Goal: Task Accomplishment & Management: Manage account settings

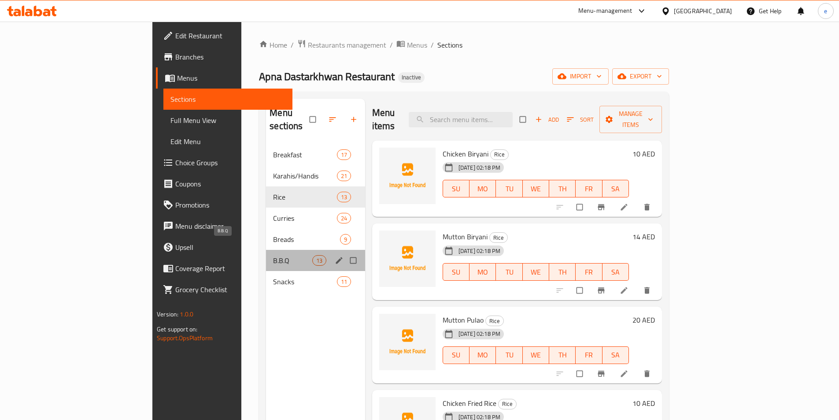
click at [273, 255] on span "B.B.Q" at bounding box center [292, 260] width 39 height 11
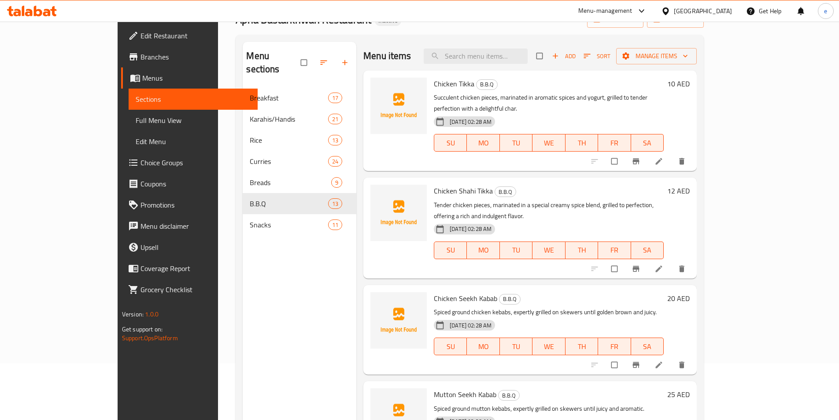
scroll to position [59, 0]
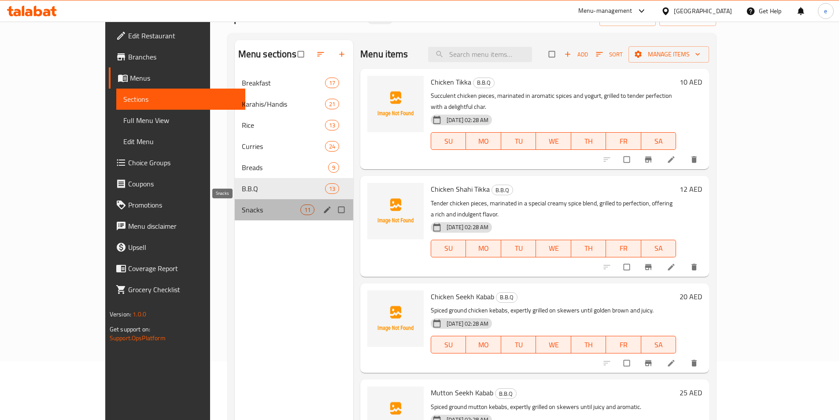
click at [242, 209] on span "Snacks" at bounding box center [271, 209] width 59 height 11
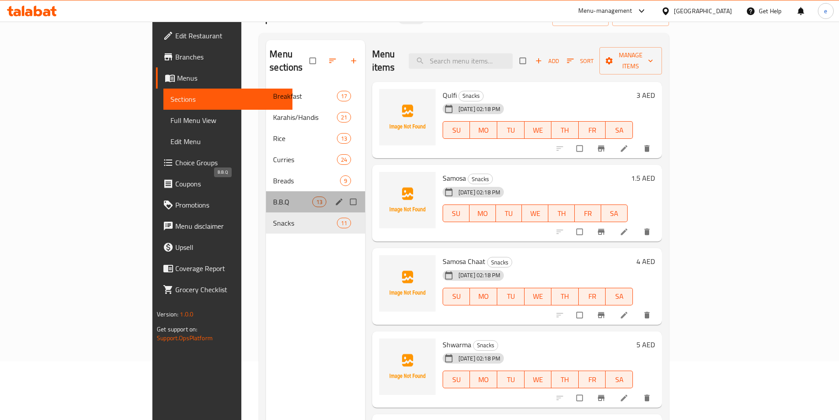
click at [273, 196] on span "B.B.Q" at bounding box center [292, 201] width 39 height 11
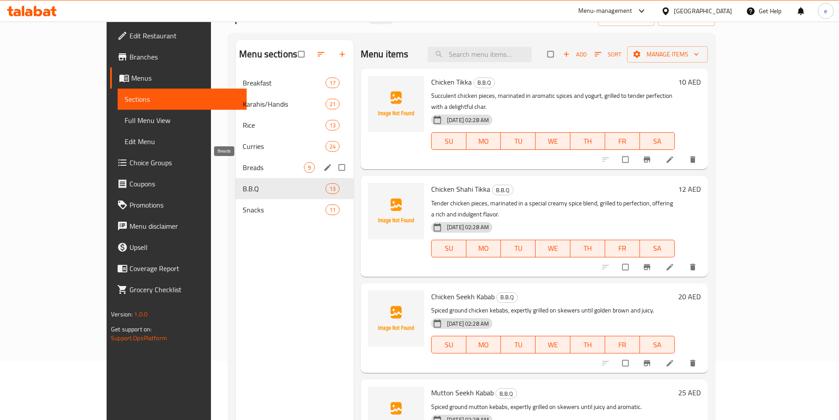
click at [243, 164] on span "Breads" at bounding box center [273, 167] width 61 height 11
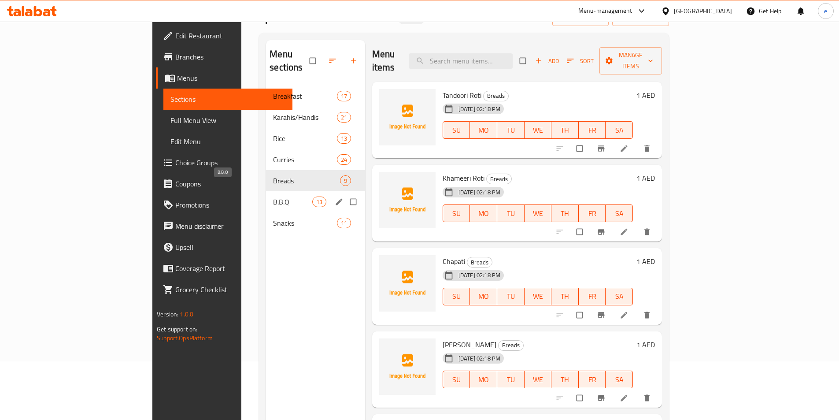
click at [273, 196] on span "B.B.Q" at bounding box center [292, 201] width 39 height 11
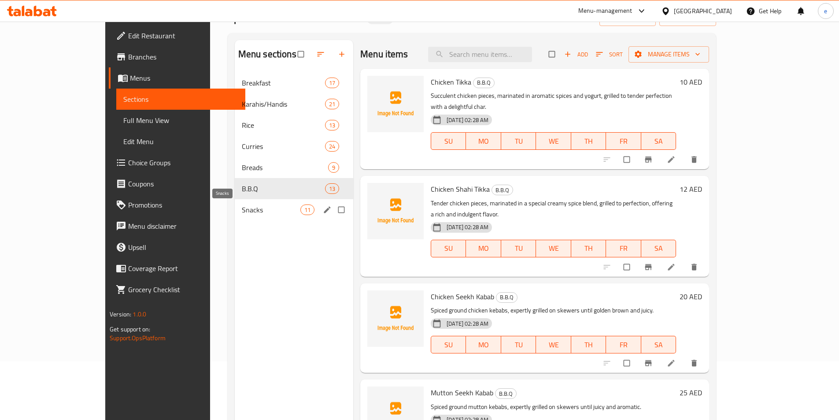
click at [242, 207] on span "Snacks" at bounding box center [271, 209] width 59 height 11
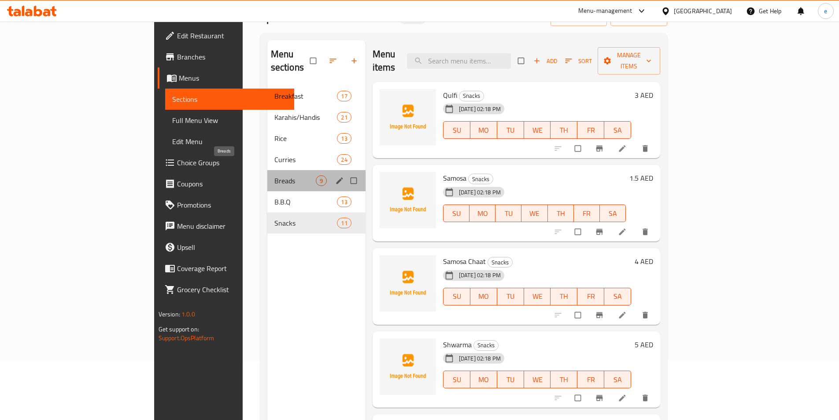
click at [274, 175] on span "Breads" at bounding box center [294, 180] width 41 height 11
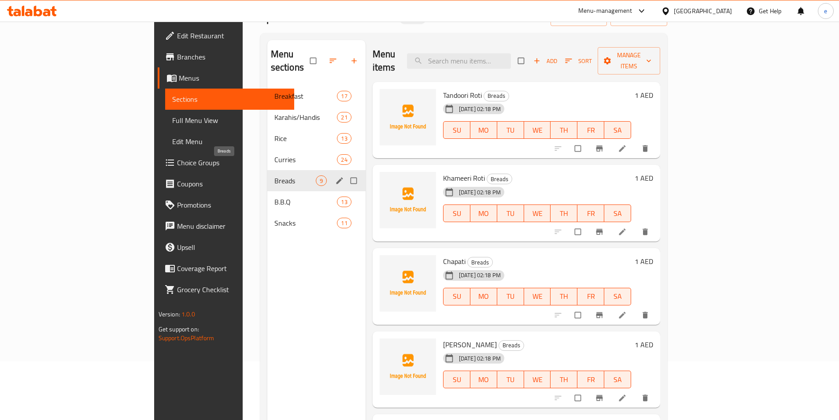
click at [274, 175] on span "Breads" at bounding box center [294, 180] width 41 height 11
click at [345, 172] on input "Menu sections" at bounding box center [354, 180] width 19 height 17
checkbox input "true"
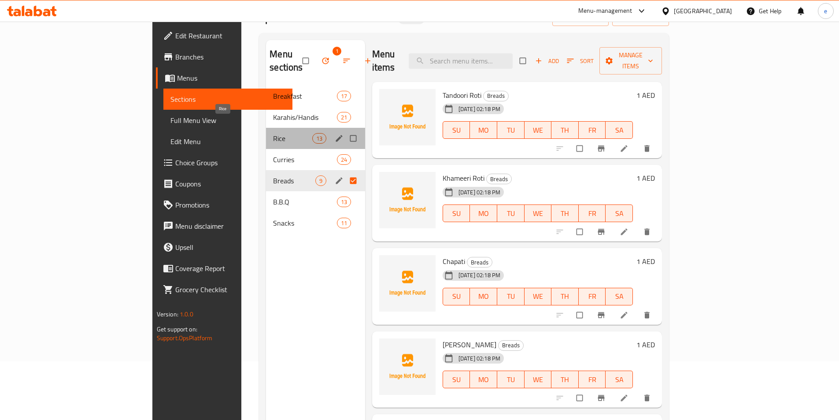
click at [273, 133] on span "Rice" at bounding box center [292, 138] width 39 height 11
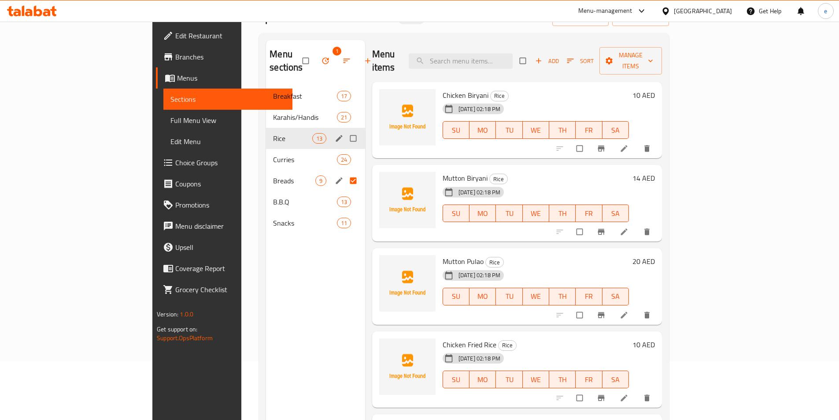
click at [345, 130] on input "Menu sections" at bounding box center [354, 138] width 19 height 17
checkbox input "true"
click at [273, 154] on span "Curries" at bounding box center [292, 159] width 39 height 11
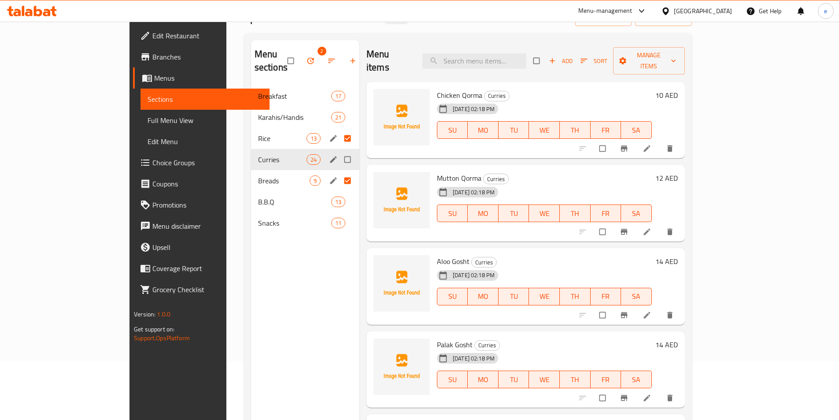
click at [339, 151] on input "Menu sections" at bounding box center [348, 159] width 19 height 17
checkbox input "true"
click at [306, 56] on icon "button" at bounding box center [310, 60] width 9 height 9
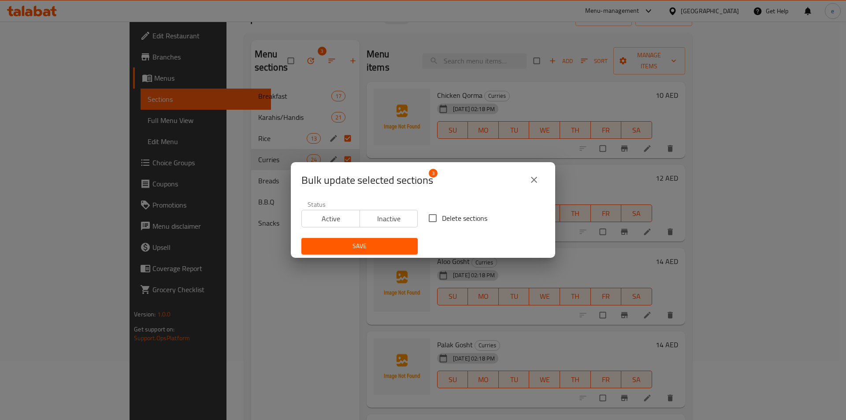
click at [431, 220] on input "Delete sections" at bounding box center [432, 218] width 19 height 19
checkbox input "true"
click at [390, 244] on span "Save" at bounding box center [359, 246] width 102 height 11
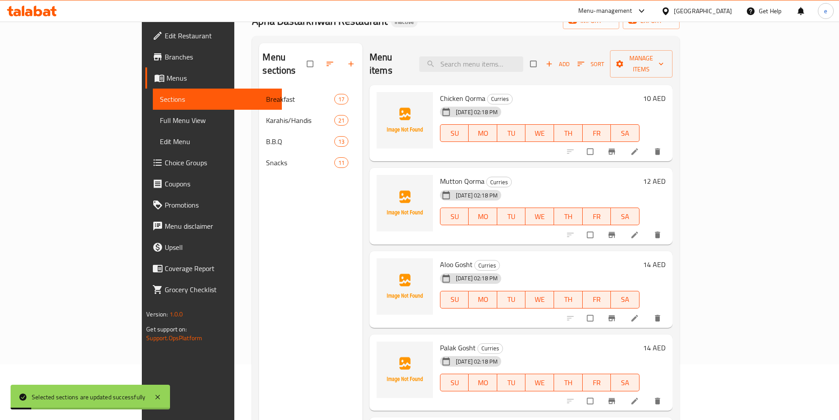
scroll to position [30, 0]
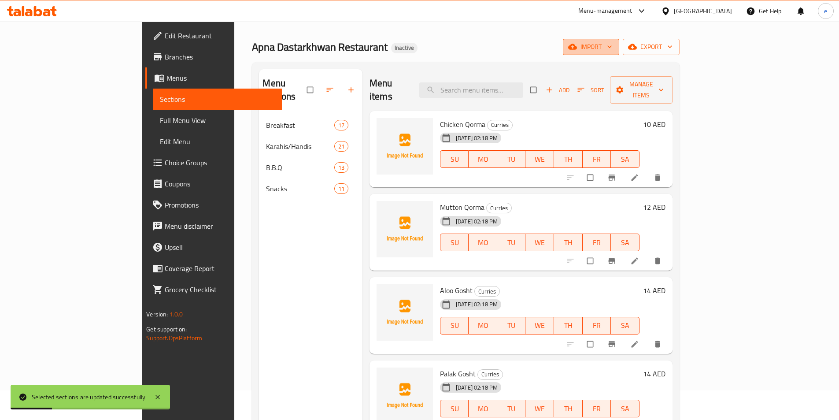
click at [612, 50] on span "import" at bounding box center [591, 46] width 42 height 11
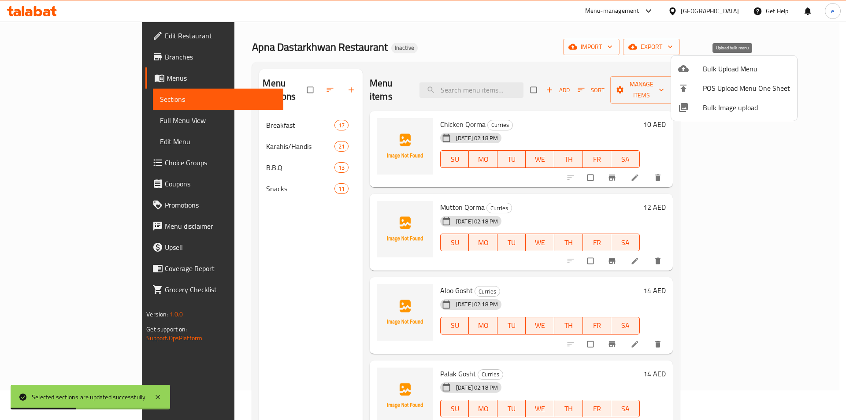
click at [719, 75] on li "Bulk Upload Menu" at bounding box center [734, 68] width 126 height 19
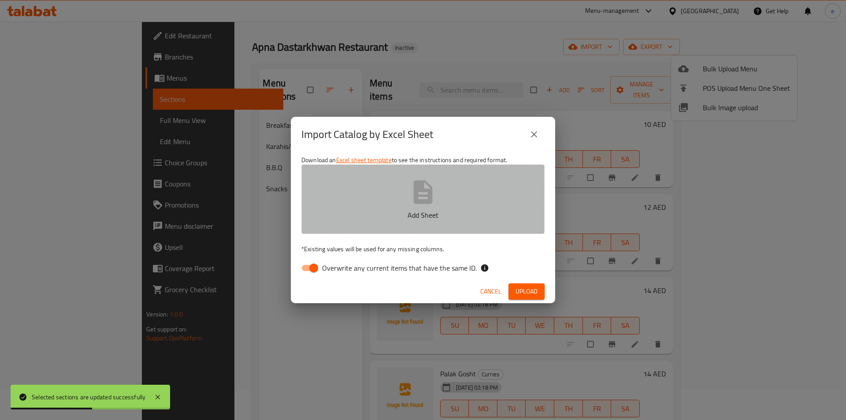
click at [378, 207] on button "Add Sheet" at bounding box center [422, 199] width 243 height 70
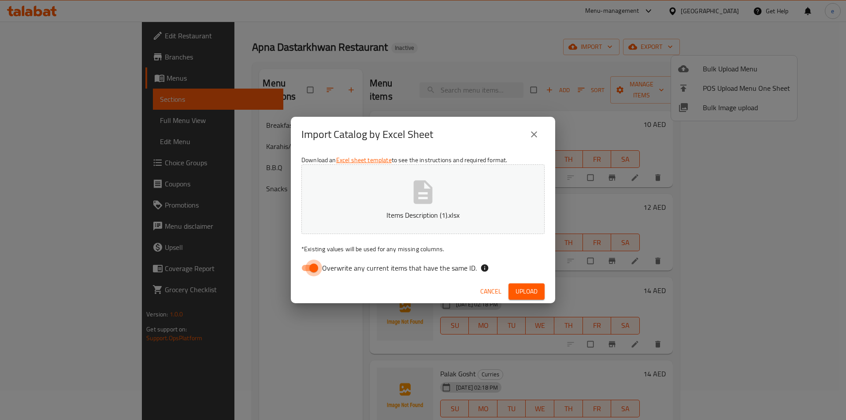
click at [309, 262] on input "Overwrite any current items that have the same ID." at bounding box center [314, 267] width 50 height 17
checkbox input "false"
click at [529, 294] on span "Upload" at bounding box center [526, 291] width 22 height 11
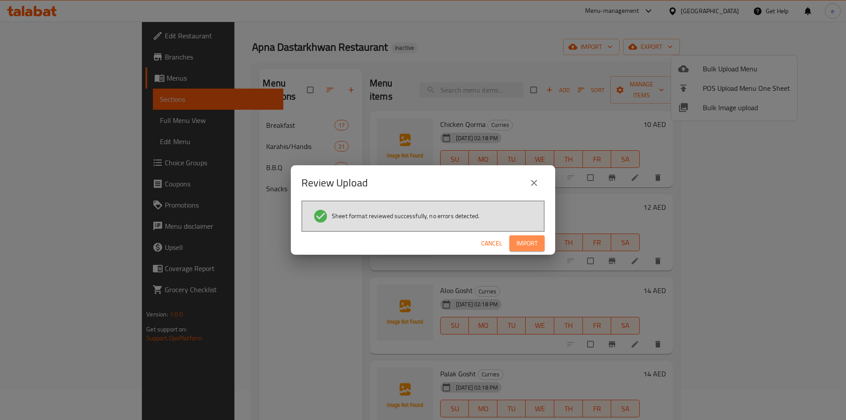
click at [533, 235] on button "Import" at bounding box center [526, 243] width 35 height 16
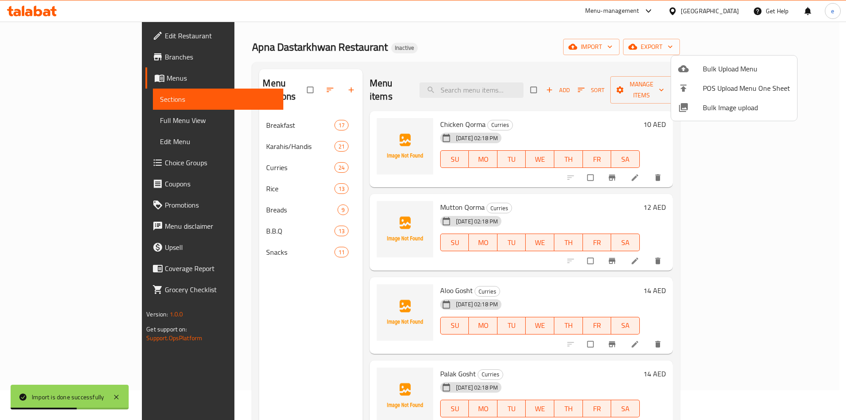
click at [211, 245] on div at bounding box center [423, 210] width 846 height 420
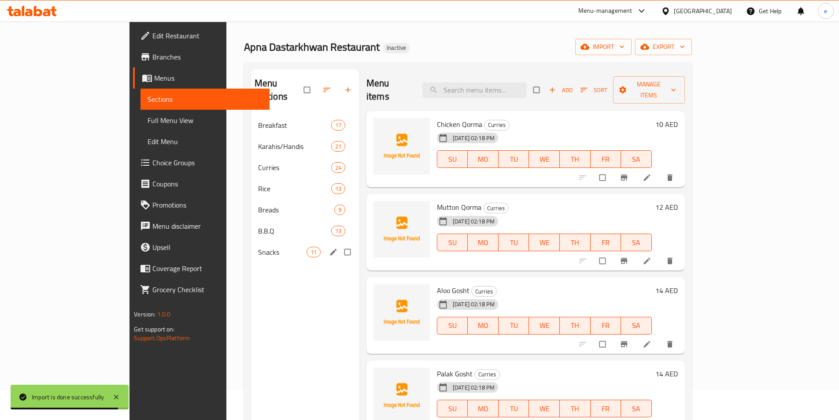
click at [251, 241] on div "Snacks 11" at bounding box center [305, 251] width 108 height 21
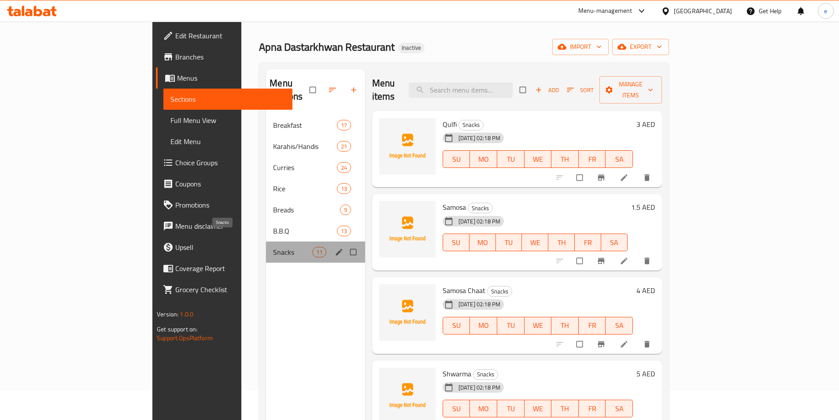
click at [273, 247] on span "Snacks" at bounding box center [292, 252] width 39 height 11
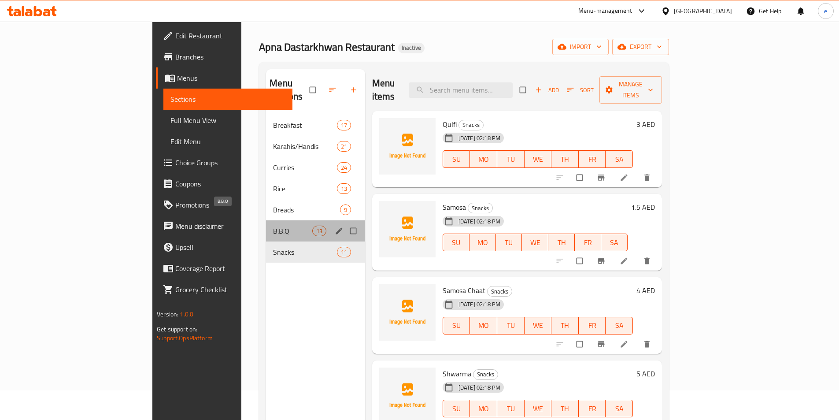
click at [273, 226] on span "B.B.Q" at bounding box center [292, 231] width 39 height 11
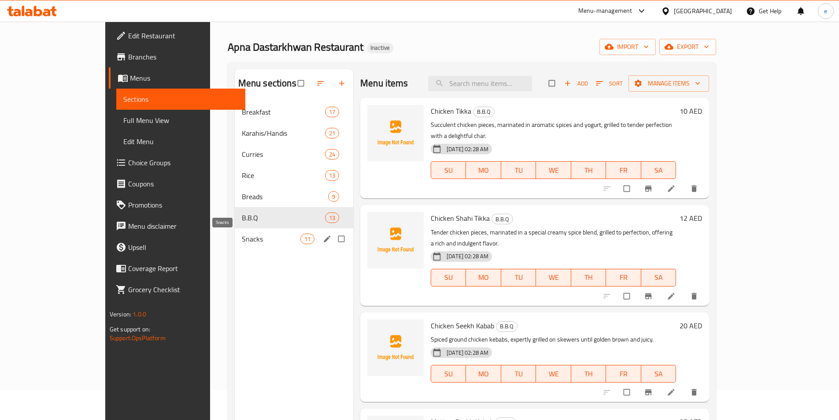
click at [242, 240] on span "Snacks" at bounding box center [271, 238] width 59 height 11
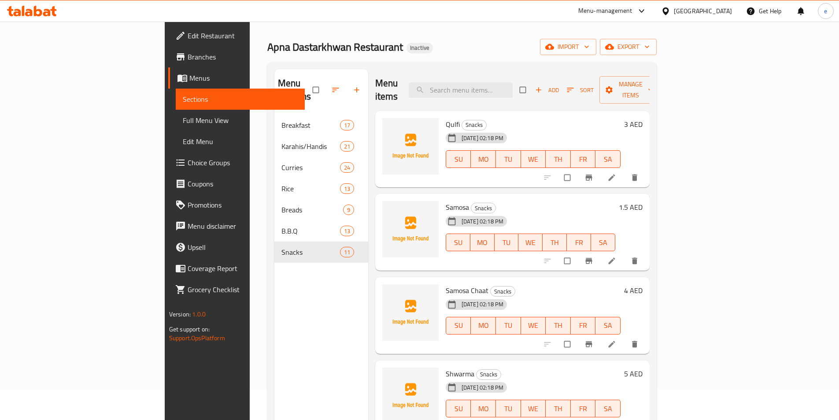
click at [183, 120] on span "Full Menu View" at bounding box center [240, 120] width 115 height 11
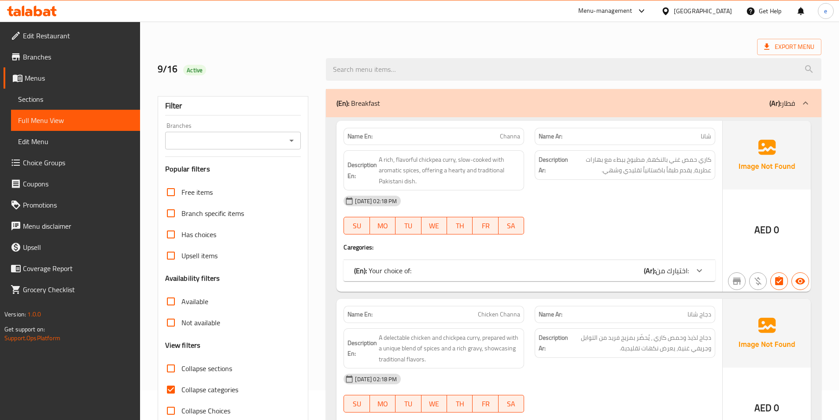
scroll to position [59, 0]
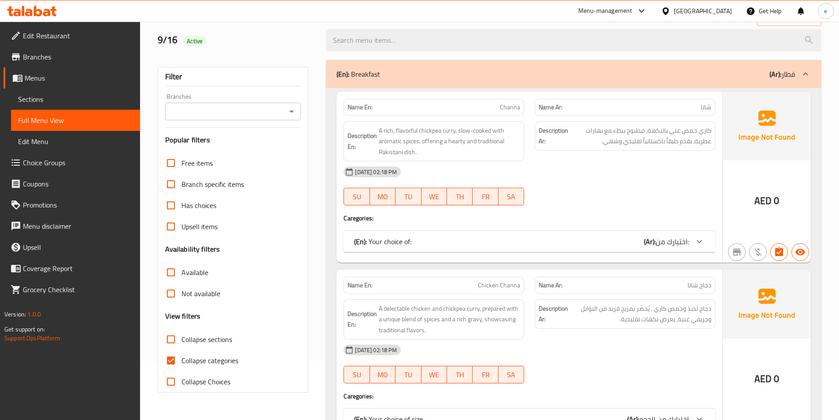
click at [186, 356] on span "Collapse categories" at bounding box center [210, 360] width 57 height 11
click at [182, 356] on input "Collapse categories" at bounding box center [170, 360] width 21 height 21
checkbox input "false"
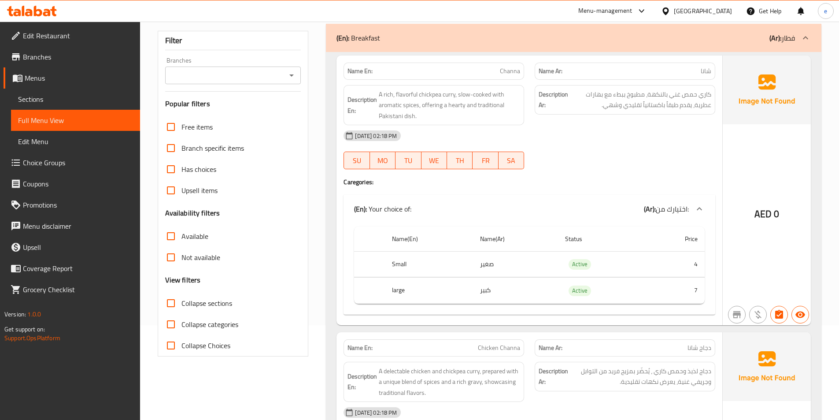
scroll to position [0, 0]
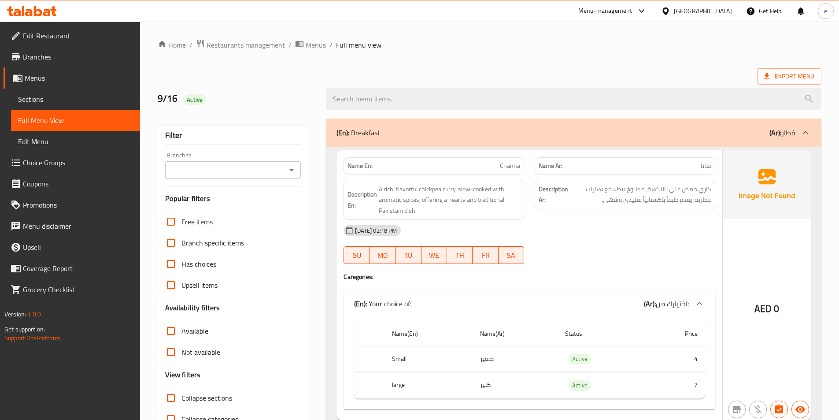
click at [804, 127] on icon at bounding box center [805, 132] width 11 height 11
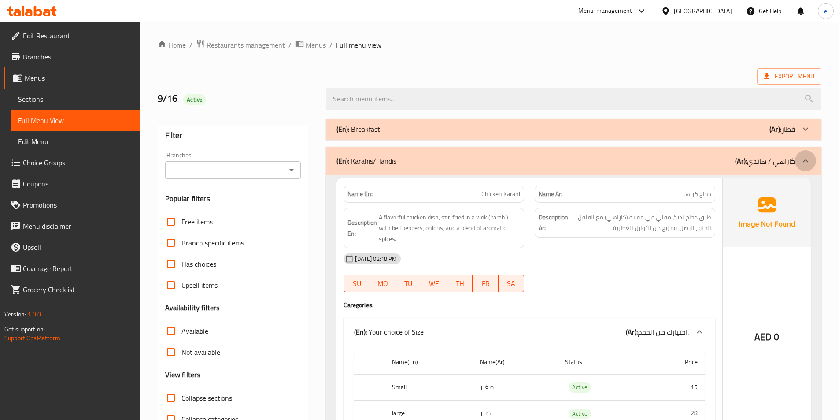
click at [803, 163] on icon at bounding box center [805, 161] width 11 height 11
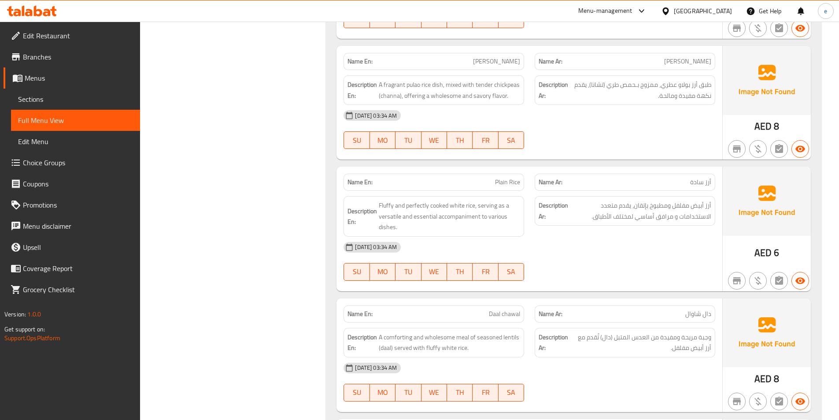
scroll to position [4641, 0]
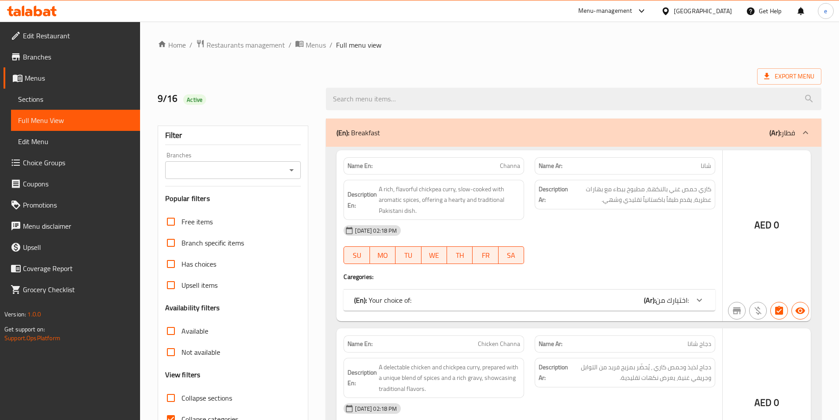
click at [33, 97] on div at bounding box center [419, 210] width 839 height 420
click at [35, 98] on div at bounding box center [419, 210] width 839 height 420
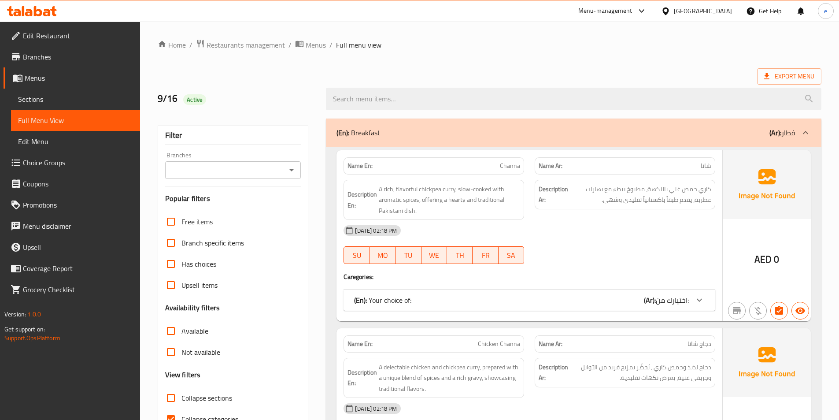
click at [33, 96] on span "Sections" at bounding box center [75, 99] width 115 height 11
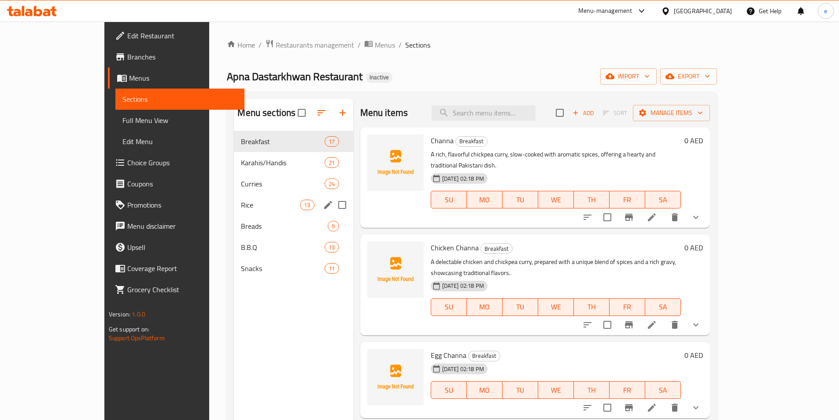
click at [234, 196] on div "Rice 13" at bounding box center [293, 204] width 119 height 21
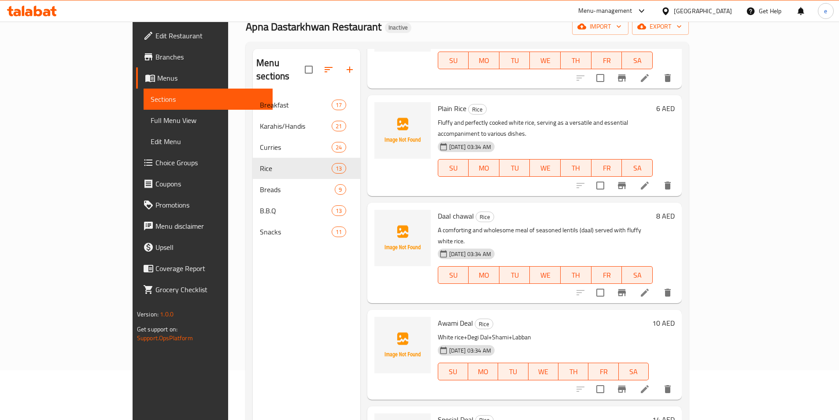
scroll to position [79, 0]
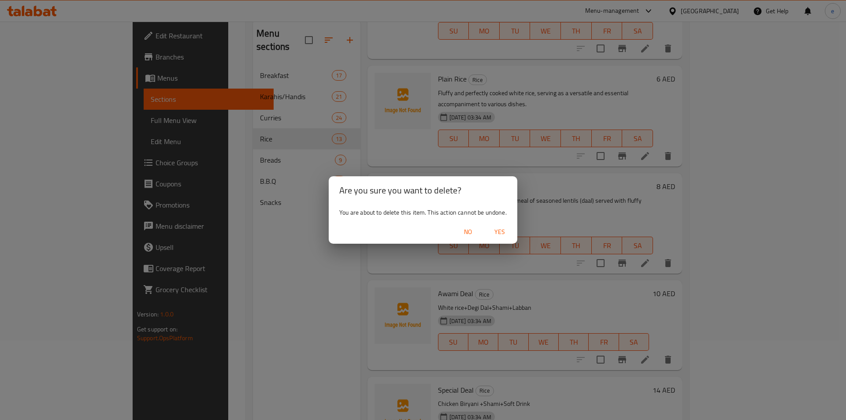
click at [506, 235] on span "Yes" at bounding box center [499, 231] width 21 height 11
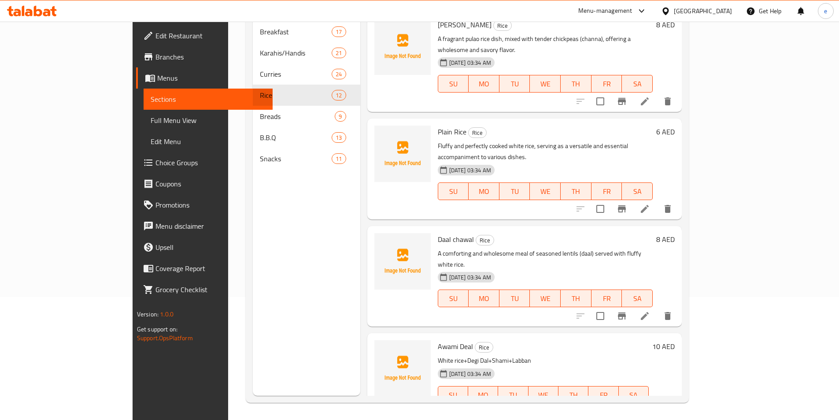
scroll to position [123, 0]
drag, startPoint x: 405, startPoint y: 123, endPoint x: 417, endPoint y: 126, distance: 12.1
click at [438, 232] on span "Daal chawal" at bounding box center [456, 238] width 36 height 13
drag, startPoint x: 401, startPoint y: 229, endPoint x: 416, endPoint y: 221, distance: 17.5
click at [434, 336] on div "Awami Deal Rice White rice+Degi Dal+Shami+Labban 17-09-2025 03:34 AM SU MO TU W…" at bounding box center [543, 377] width 219 height 82
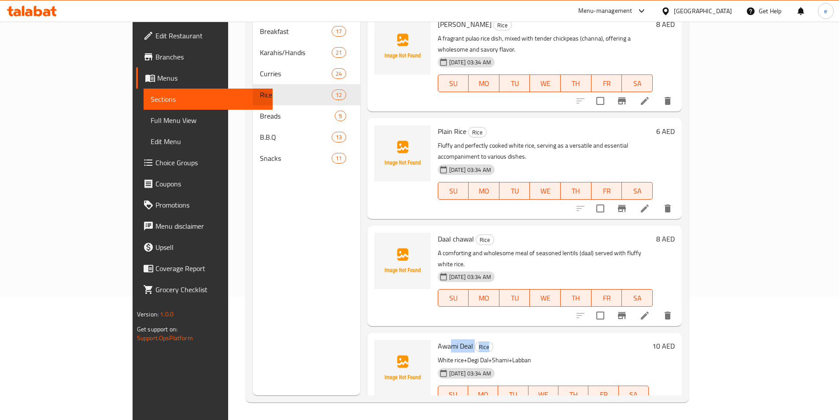
click at [438, 339] on span "Awami Deal" at bounding box center [455, 345] width 35 height 13
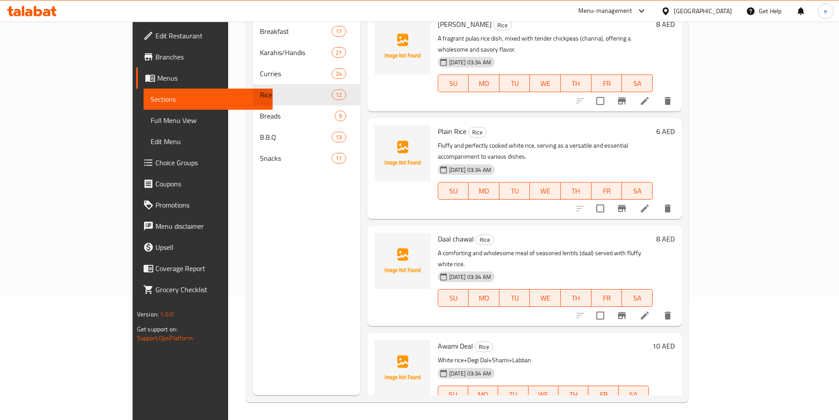
drag, startPoint x: 433, startPoint y: 316, endPoint x: 396, endPoint y: 316, distance: 37.0
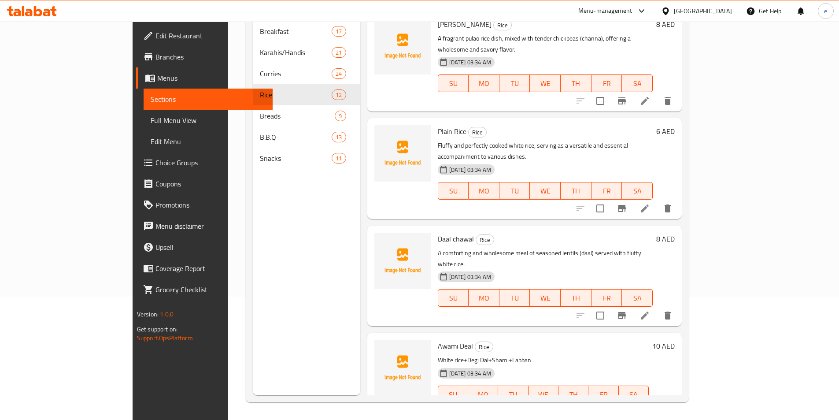
copy div "Apni Deal"
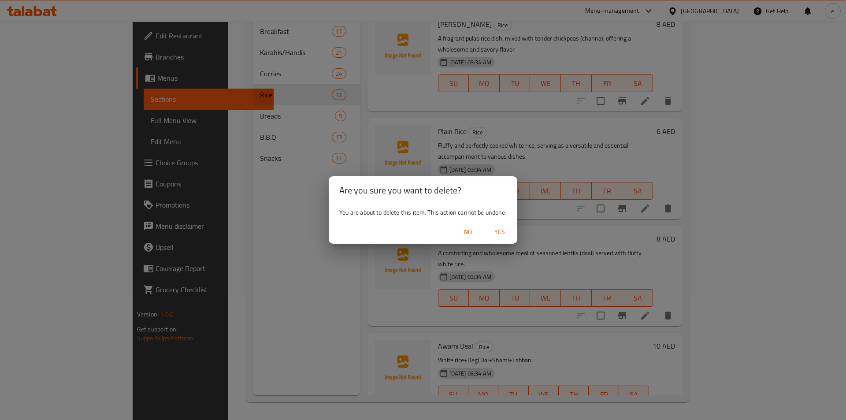
click at [503, 234] on span "Yes" at bounding box center [499, 231] width 21 height 11
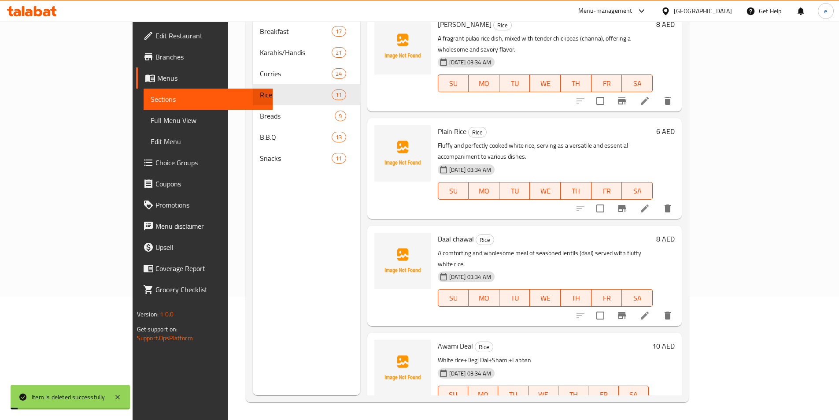
scroll to position [661, 0]
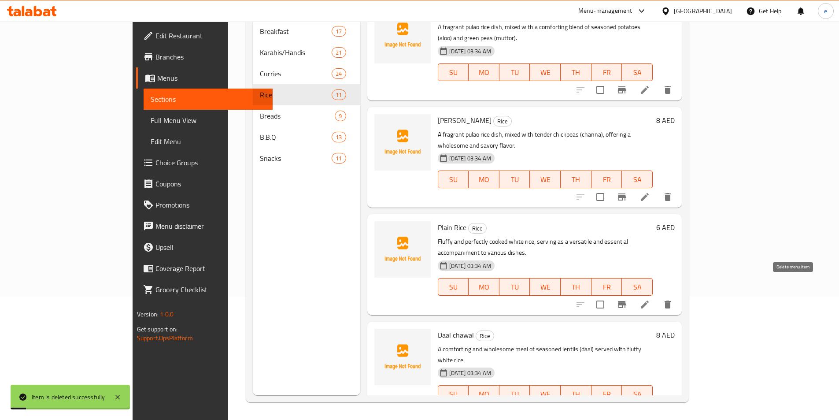
click at [673, 406] on icon "delete" at bounding box center [668, 411] width 11 height 11
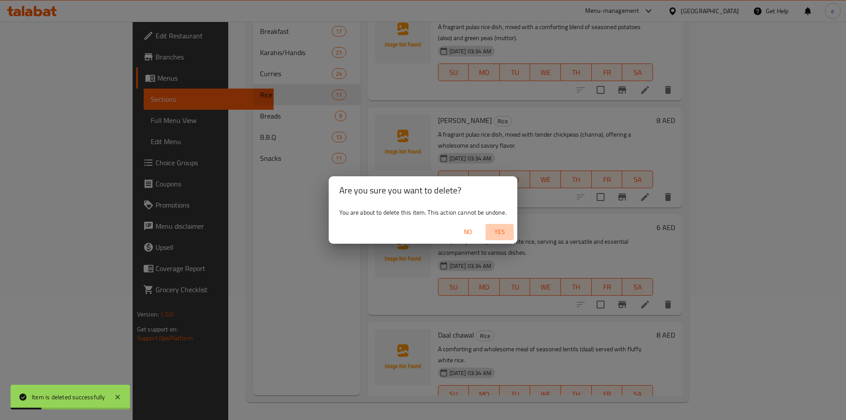
click at [498, 226] on button "Yes" at bounding box center [499, 232] width 28 height 16
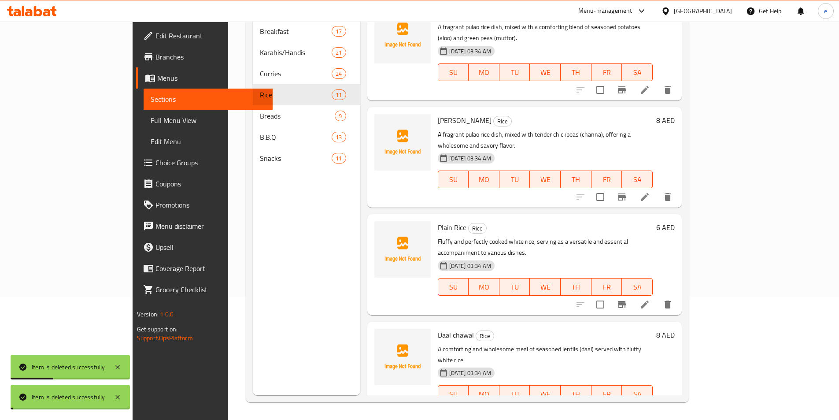
scroll to position [565, 0]
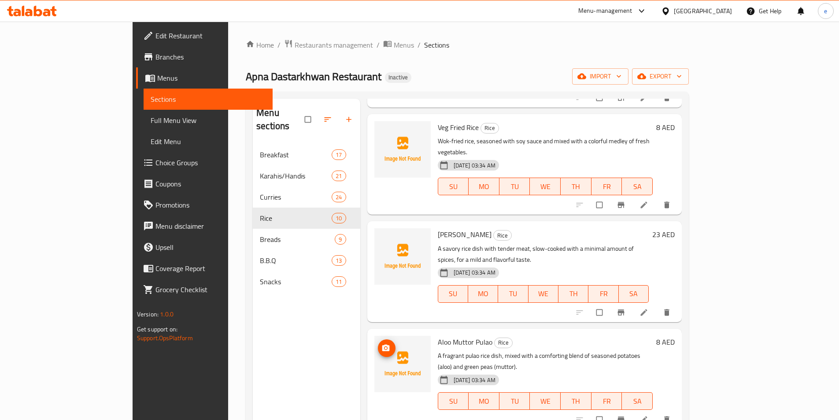
scroll to position [470, 0]
